Goal: Task Accomplishment & Management: Manage account settings

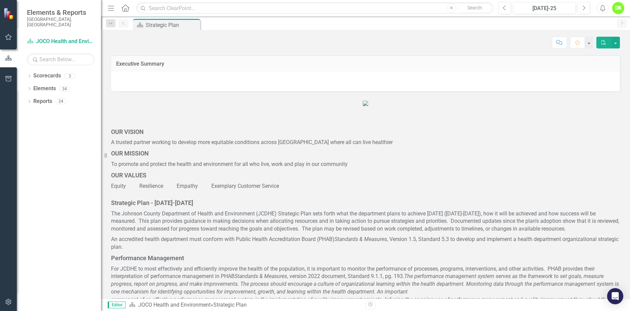
click at [31, 75] on icon "Dropdown" at bounding box center [29, 77] width 5 height 4
click at [33, 86] on icon "Dropdown" at bounding box center [32, 88] width 5 height 4
click at [41, 109] on div "DHE Dept Operations PM Scorecard" at bounding box center [69, 115] width 64 height 13
click at [57, 110] on link "DHE Dept Operations PM Scorecard" at bounding box center [72, 114] width 57 height 8
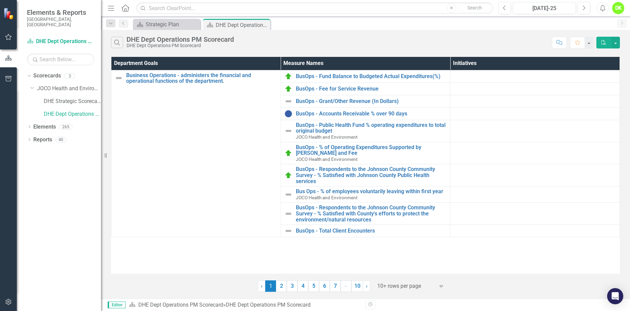
click at [290, 284] on link "3" at bounding box center [292, 285] width 11 height 11
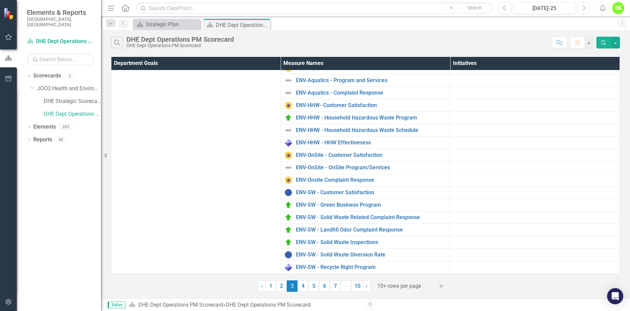
scroll to position [67, 0]
click at [349, 252] on link "ENV-SW - Solid Waste Diversion Rate" at bounding box center [371, 255] width 151 height 6
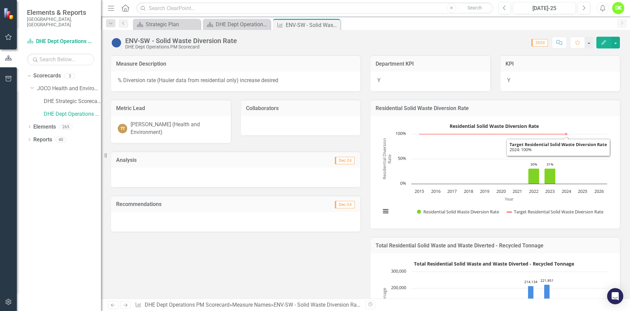
click at [589, 116] on div "Residential Solid Waste Diversion Rate Combination chart with 2 data series. Th…" at bounding box center [494, 172] width 249 height 113
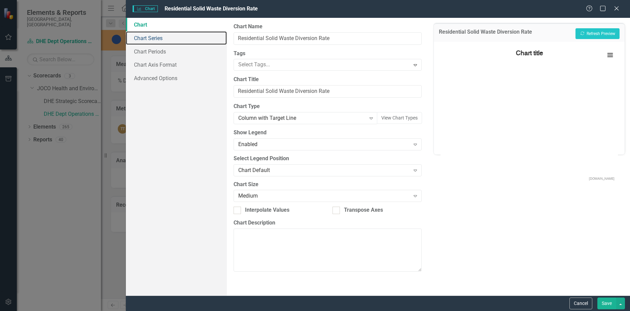
click at [160, 41] on link "Chart Series" at bounding box center [176, 37] width 101 height 13
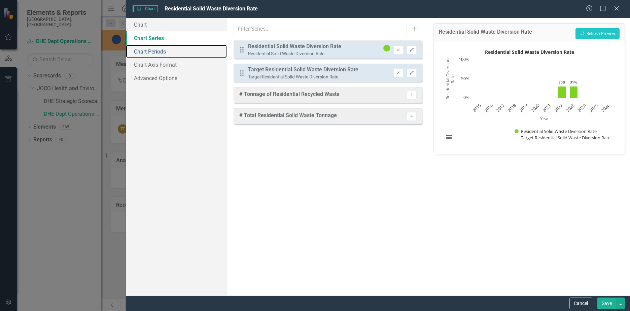
click at [161, 52] on link "Chart Periods" at bounding box center [176, 51] width 101 height 13
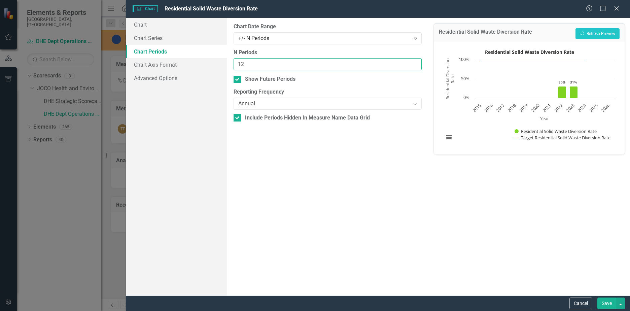
drag, startPoint x: 268, startPoint y: 64, endPoint x: 202, endPoint y: 64, distance: 66.3
click at [202, 64] on div "Chart Chart Series Chart Periods Chart Axis Format Advanced Options From this p…" at bounding box center [378, 157] width 504 height 278
click at [596, 36] on button "Recalculate Refresh Preview" at bounding box center [597, 33] width 44 height 11
drag, startPoint x: 289, startPoint y: 66, endPoint x: 207, endPoint y: 64, distance: 82.1
click at [207, 64] on div "Chart Chart Series Chart Periods Chart Axis Format Advanced Options From this p…" at bounding box center [378, 157] width 504 height 278
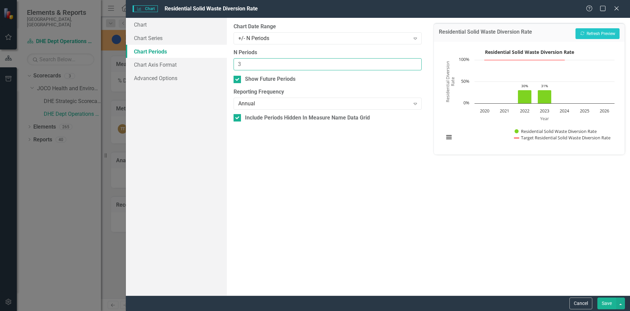
type input "3"
click at [588, 34] on button "Recalculate Refresh Preview" at bounding box center [597, 33] width 44 height 11
click at [237, 79] on input "Show Future Periods" at bounding box center [236, 78] width 4 height 4
checkbox input "false"
click at [613, 35] on button "Recalculate Refresh Preview" at bounding box center [597, 33] width 44 height 11
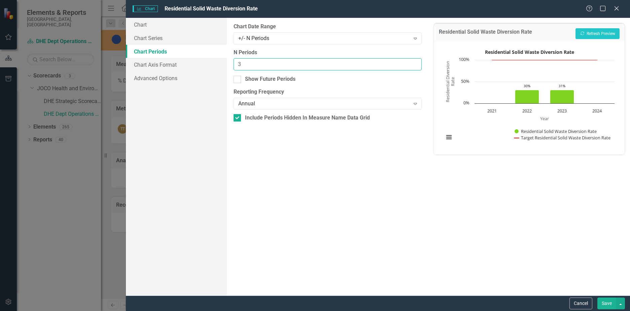
drag, startPoint x: 254, startPoint y: 65, endPoint x: 211, endPoint y: 65, distance: 43.1
click at [211, 65] on div "Chart Chart Series Chart Periods Chart Axis Format Advanced Options From this p…" at bounding box center [378, 157] width 504 height 278
click at [604, 301] on button "Save" at bounding box center [606, 303] width 19 height 12
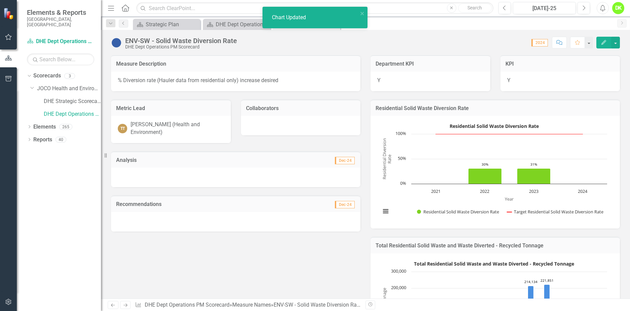
scroll to position [101, 0]
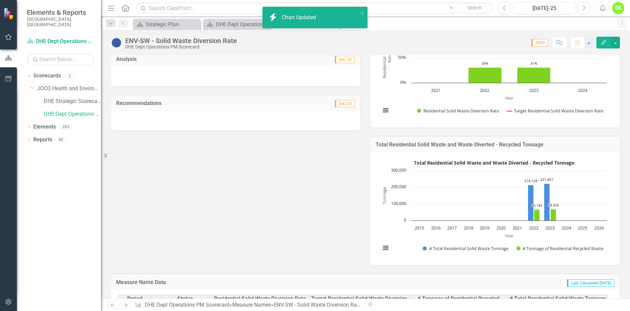
click at [572, 152] on div "Total Residential Solid Waste and Waste Diverted - Recycled Tonnage Bar chart w…" at bounding box center [494, 208] width 249 height 113
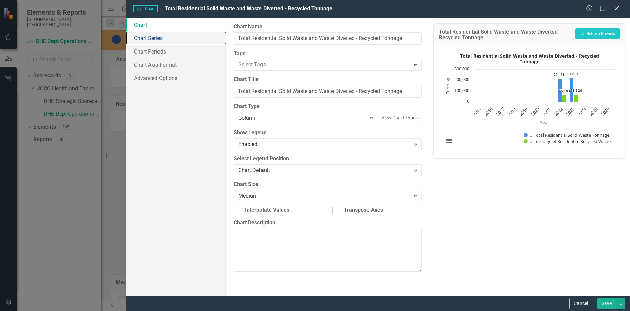
click at [162, 41] on link "Chart Series" at bounding box center [176, 37] width 101 height 13
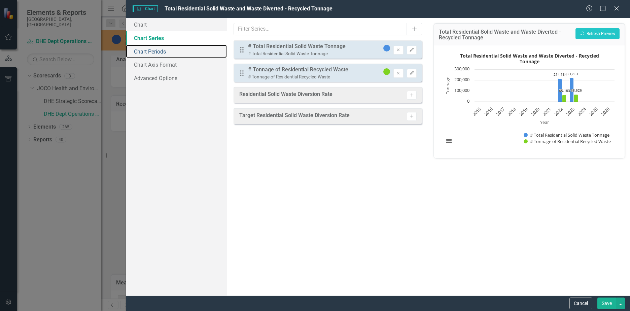
click at [158, 52] on link "Chart Periods" at bounding box center [176, 51] width 101 height 13
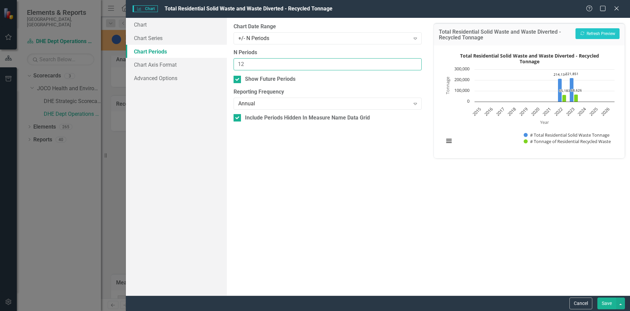
drag, startPoint x: 257, startPoint y: 64, endPoint x: 190, endPoint y: 62, distance: 67.3
click at [190, 62] on div "Chart Chart Series Chart Periods Chart Axis Format Advanced Options From this p…" at bounding box center [378, 157] width 504 height 278
type input "3"
click at [235, 79] on input "Show Future Periods" at bounding box center [236, 78] width 4 height 4
checkbox input "false"
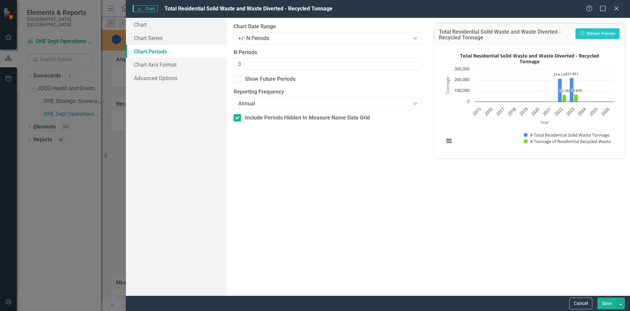
click at [603, 304] on button "Save" at bounding box center [606, 303] width 19 height 12
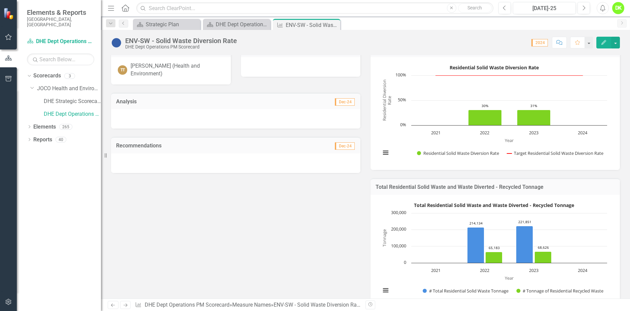
scroll to position [60, 0]
